Goal: Obtain resource: Obtain resource

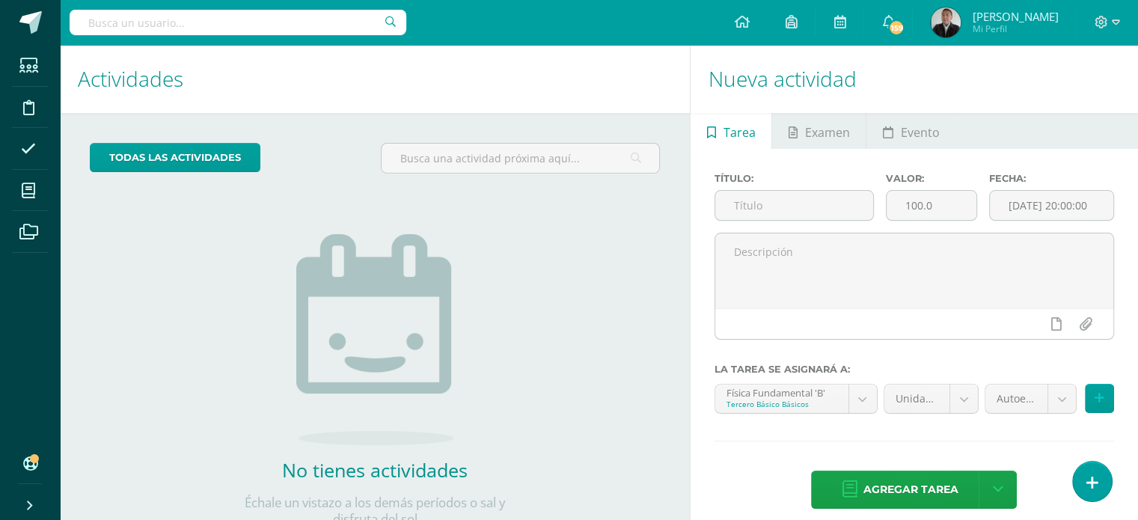
click at [1039, 450] on div "Título: Valor: 100.0 Fecha: 2025-10-13 20:00:00 La tarea se asignará a: Física …" at bounding box center [914, 342] width 447 height 387
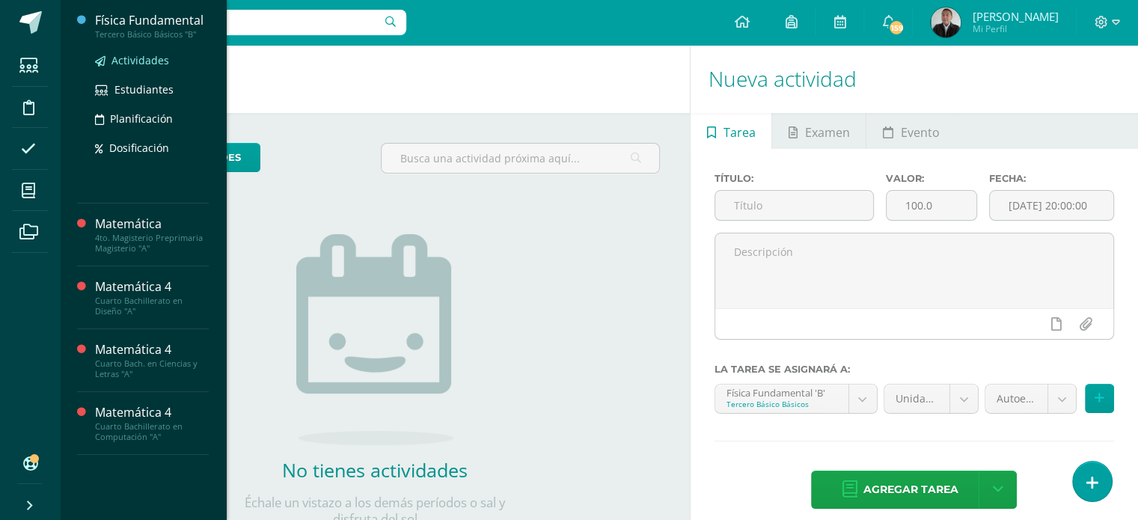
click at [146, 63] on span "Actividades" at bounding box center [140, 60] width 58 height 14
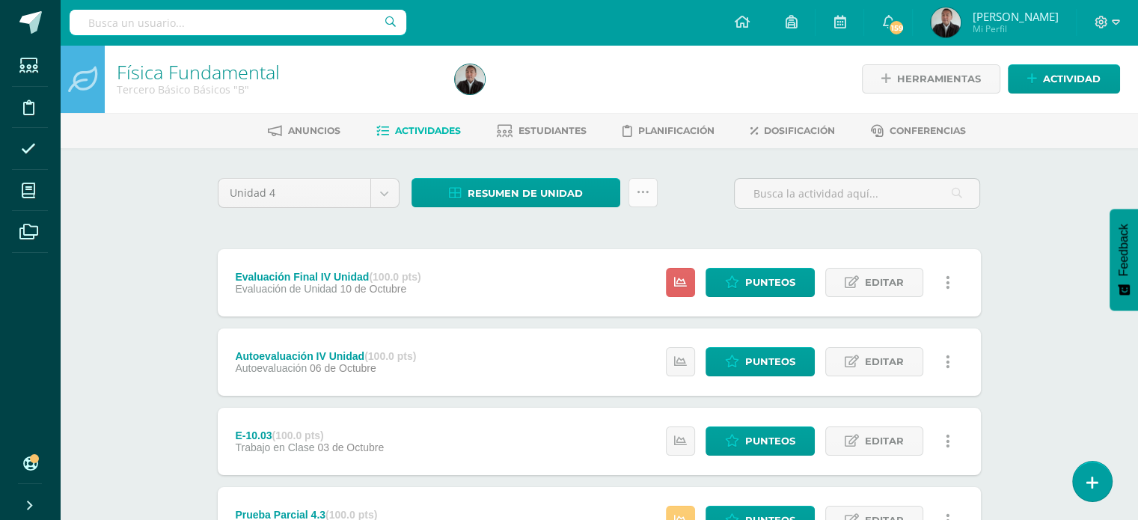
click at [646, 201] on link at bounding box center [643, 192] width 29 height 29
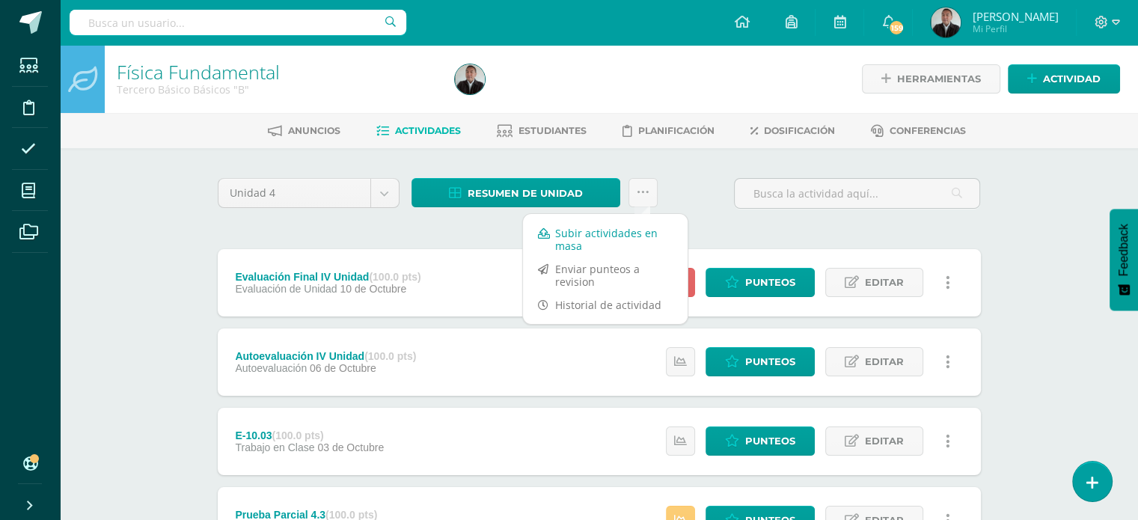
click at [620, 233] on link "Subir actividades en masa" at bounding box center [605, 239] width 165 height 36
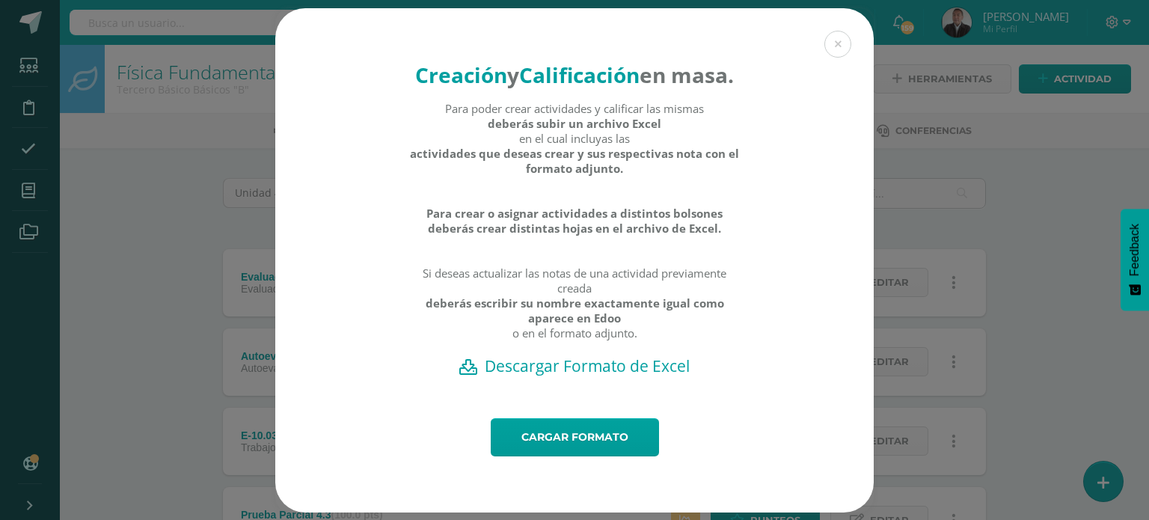
click at [556, 376] on h2 "Descargar Formato de Excel" at bounding box center [575, 365] width 546 height 21
click at [837, 44] on button at bounding box center [838, 44] width 27 height 27
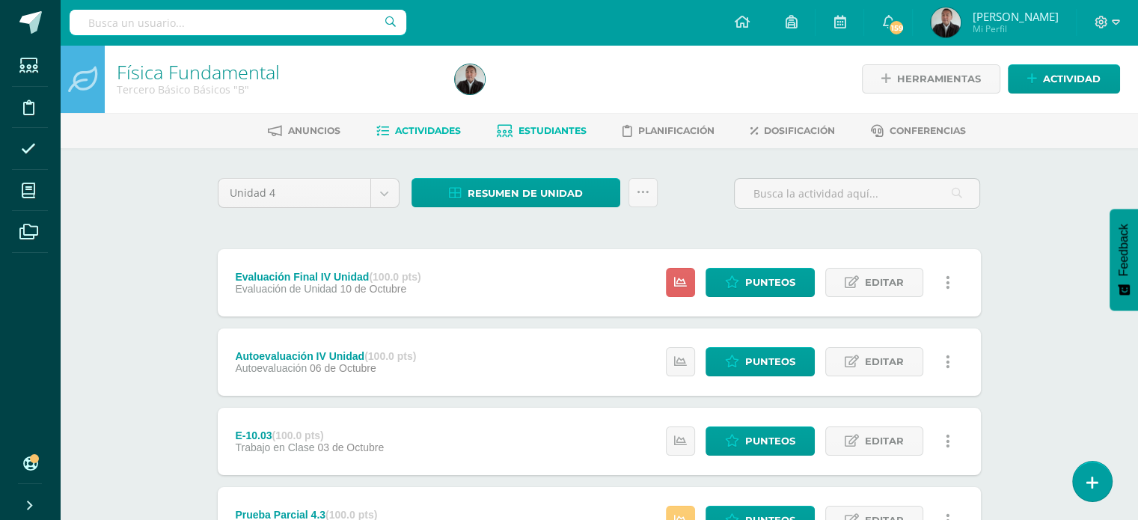
click at [569, 132] on span "Estudiantes" at bounding box center [553, 130] width 68 height 11
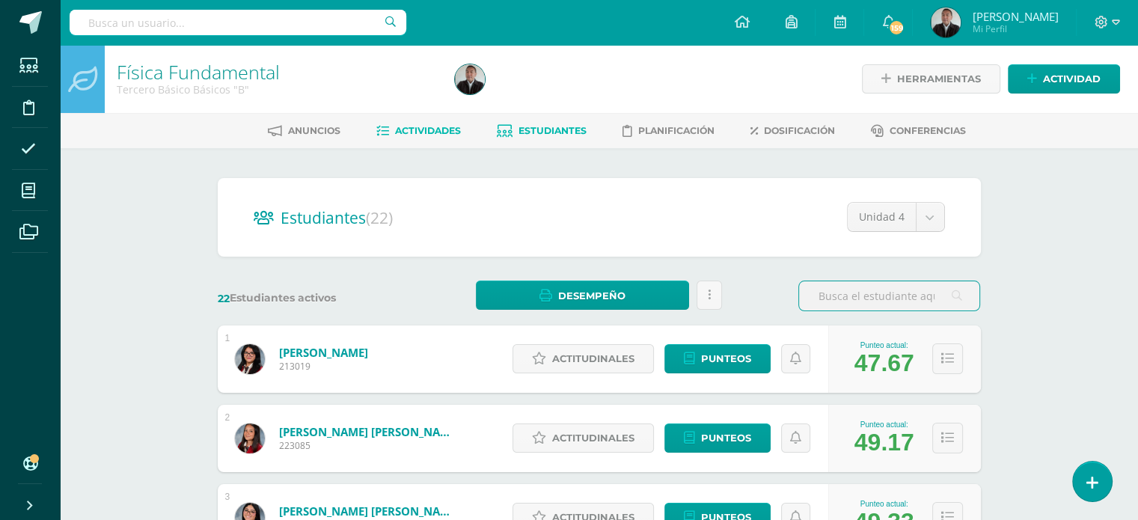
click at [408, 135] on span "Actividades" at bounding box center [428, 130] width 66 height 11
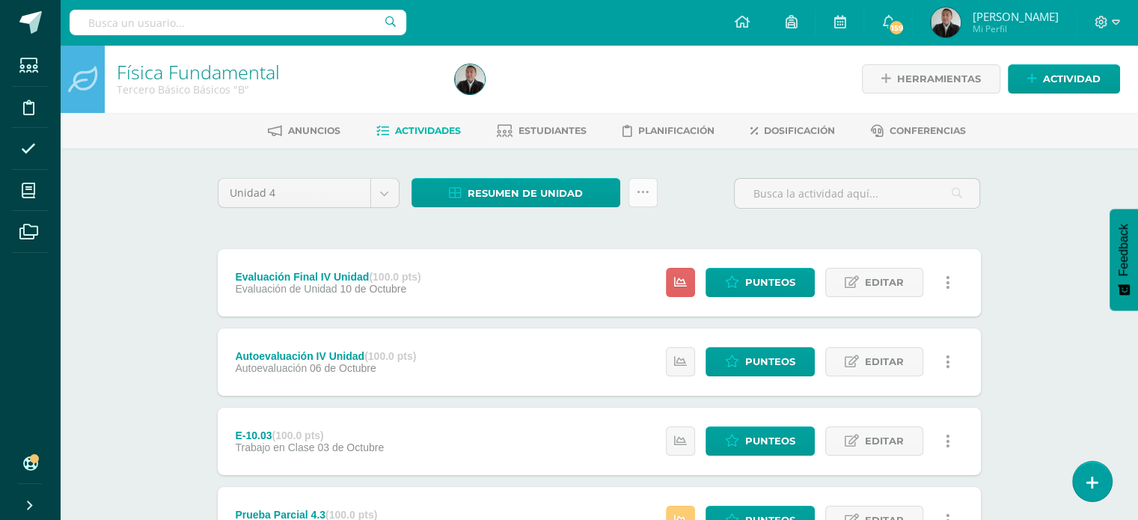
click at [646, 193] on icon at bounding box center [643, 192] width 13 height 13
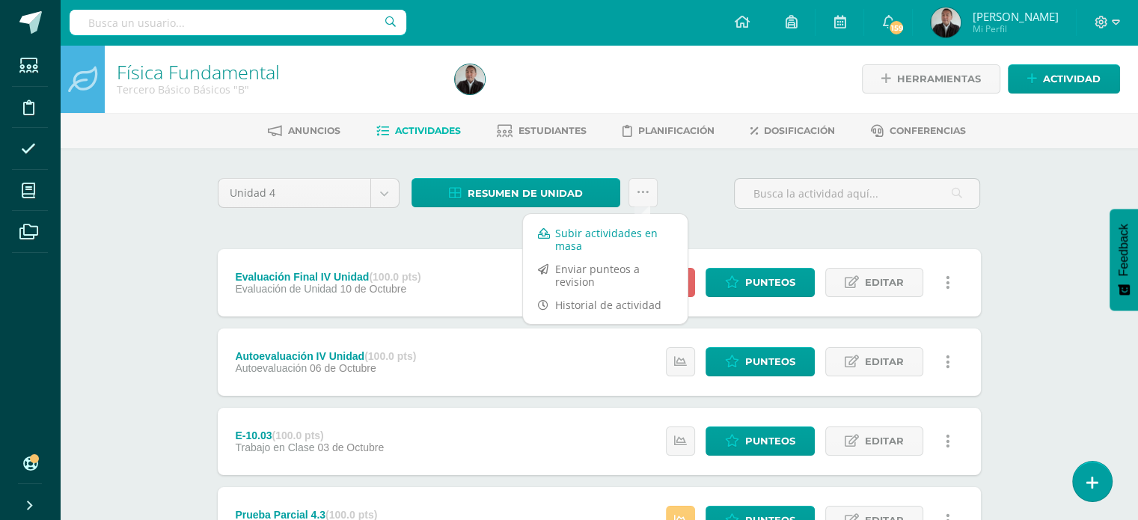
click at [583, 236] on link "Subir actividades en masa" at bounding box center [605, 239] width 165 height 36
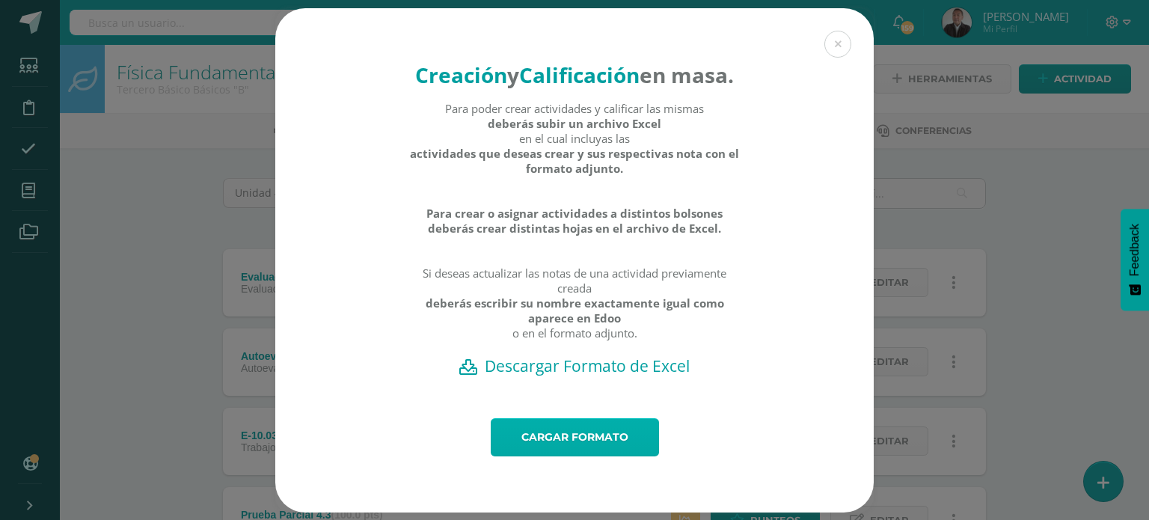
click at [551, 456] on link "Cargar formato" at bounding box center [575, 437] width 168 height 38
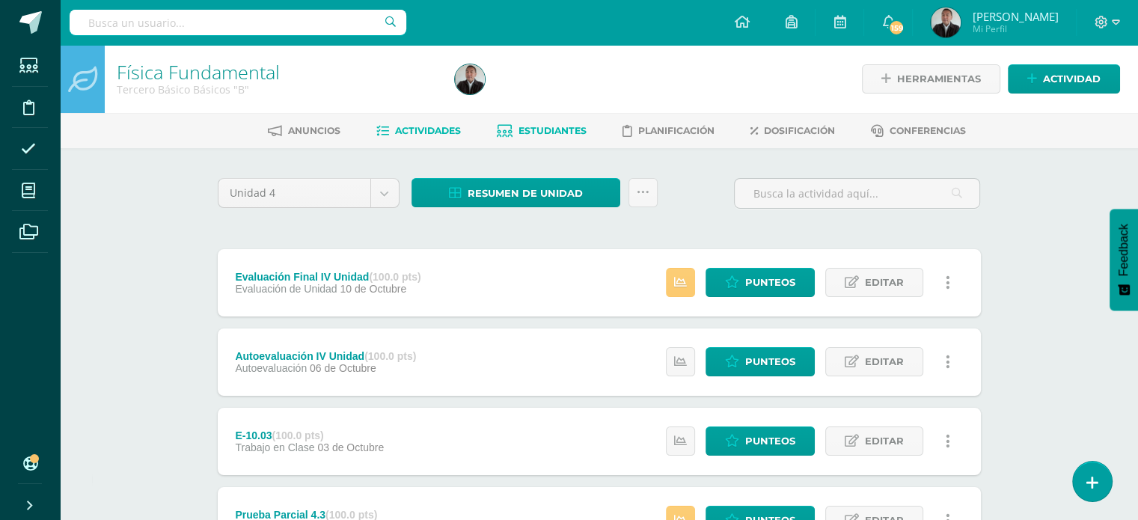
click at [568, 128] on span "Estudiantes" at bounding box center [553, 130] width 68 height 11
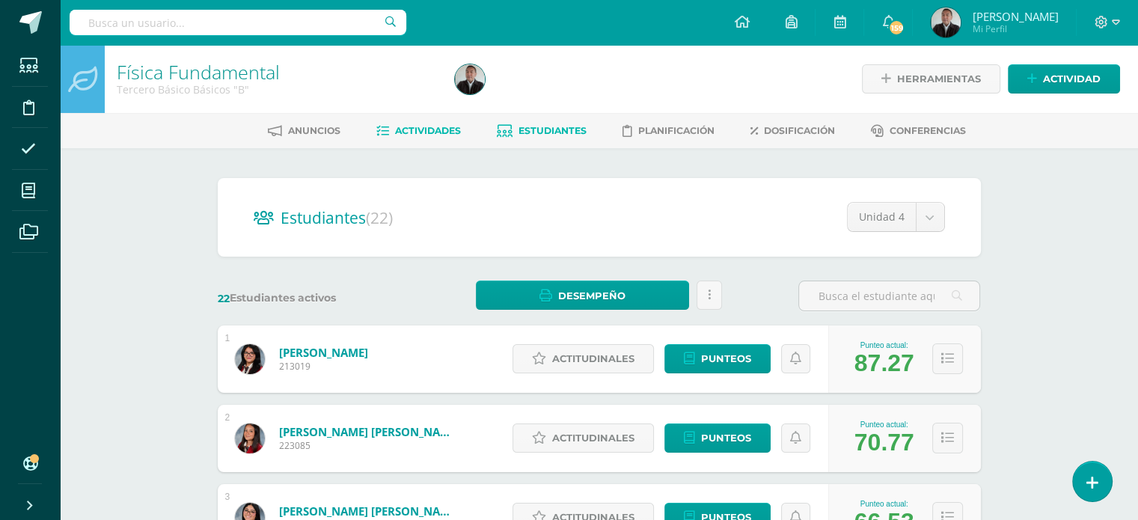
click at [444, 126] on span "Actividades" at bounding box center [428, 130] width 66 height 11
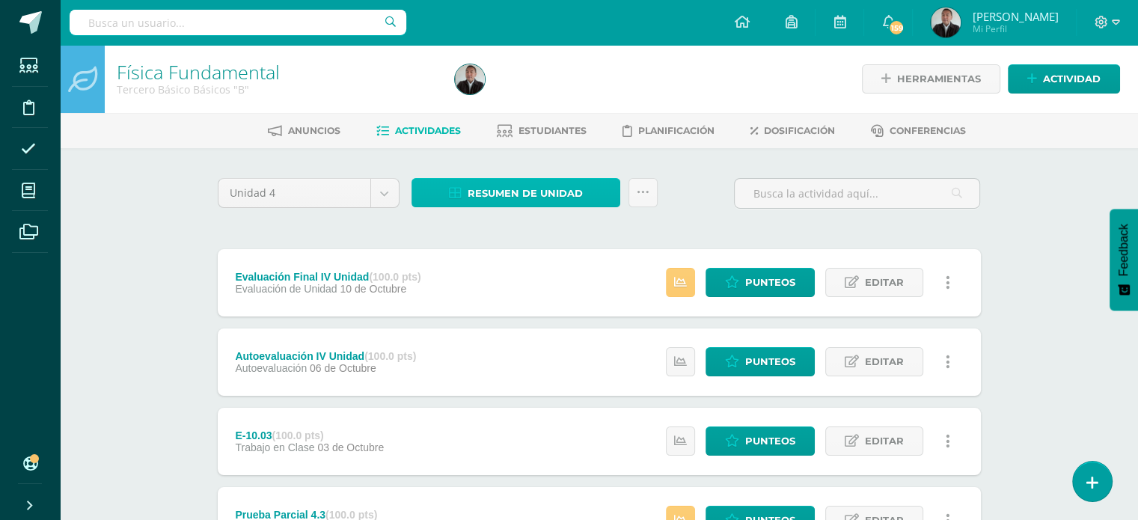
click at [560, 188] on span "Resumen de unidad" at bounding box center [525, 194] width 115 height 28
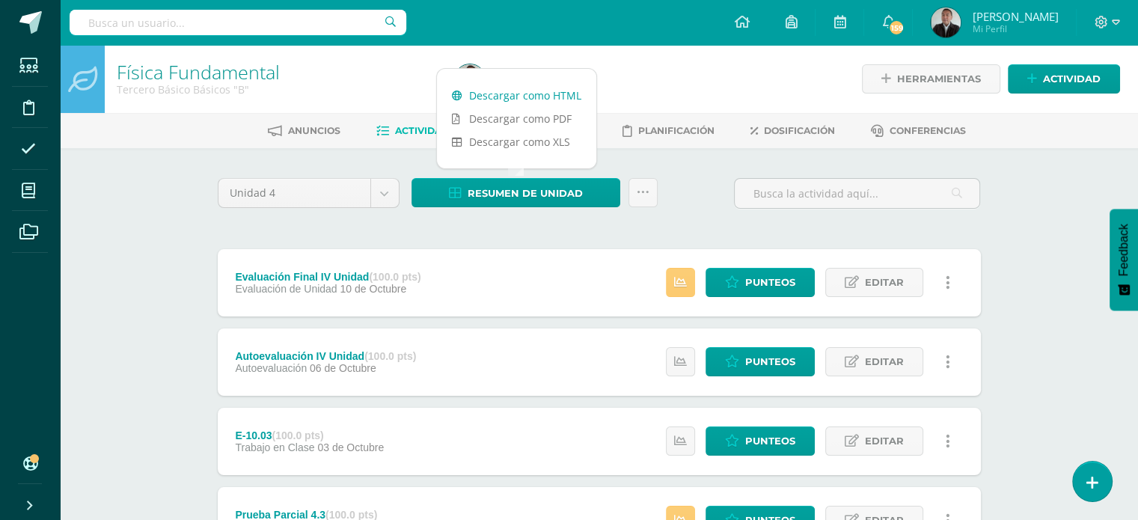
click at [538, 95] on link "Descargar como HTML" at bounding box center [516, 95] width 159 height 23
click at [542, 143] on link "Descargar como XLS" at bounding box center [516, 141] width 159 height 23
